Goal: Task Accomplishment & Management: Manage account settings

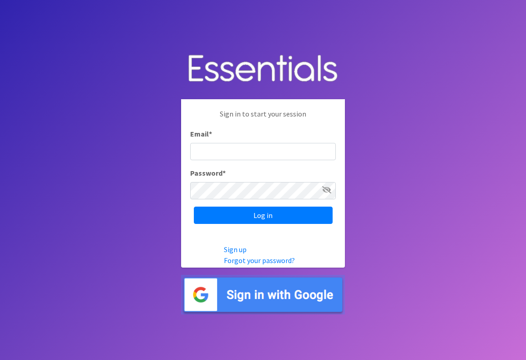
drag, startPoint x: 447, startPoint y: 294, endPoint x: 426, endPoint y: 137, distance: 159.0
click at [427, 137] on body "Sign in to start your session Email * Password * Log in Sign up Forgot your pas…" at bounding box center [263, 180] width 526 height 360
click at [255, 153] on input "Email *" at bounding box center [263, 151] width 146 height 17
type input "Jcox@matforceaz.org"
click at [326, 188] on icon at bounding box center [326, 189] width 9 height 7
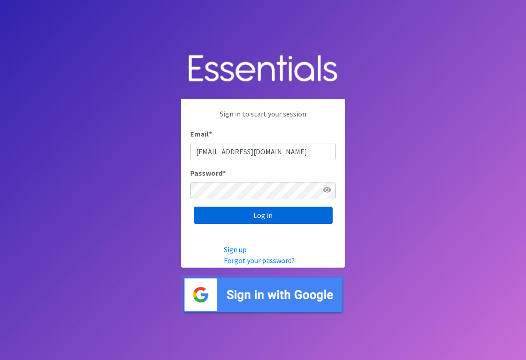
click at [301, 207] on input "Log in" at bounding box center [263, 215] width 139 height 17
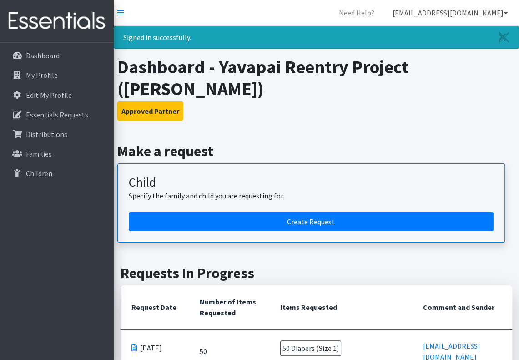
click at [500, 10] on link "jcox@matforceaz.org" at bounding box center [451, 13] width 130 height 18
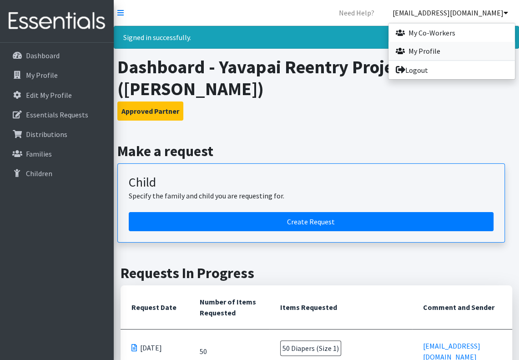
click at [438, 51] on link "My Profile" at bounding box center [452, 51] width 127 height 18
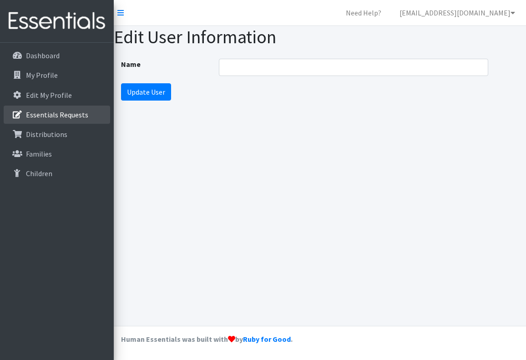
click at [25, 114] on link "Essentials Requests" at bounding box center [57, 115] width 107 height 18
